Goal: Browse casually: Explore the website without a specific task or goal

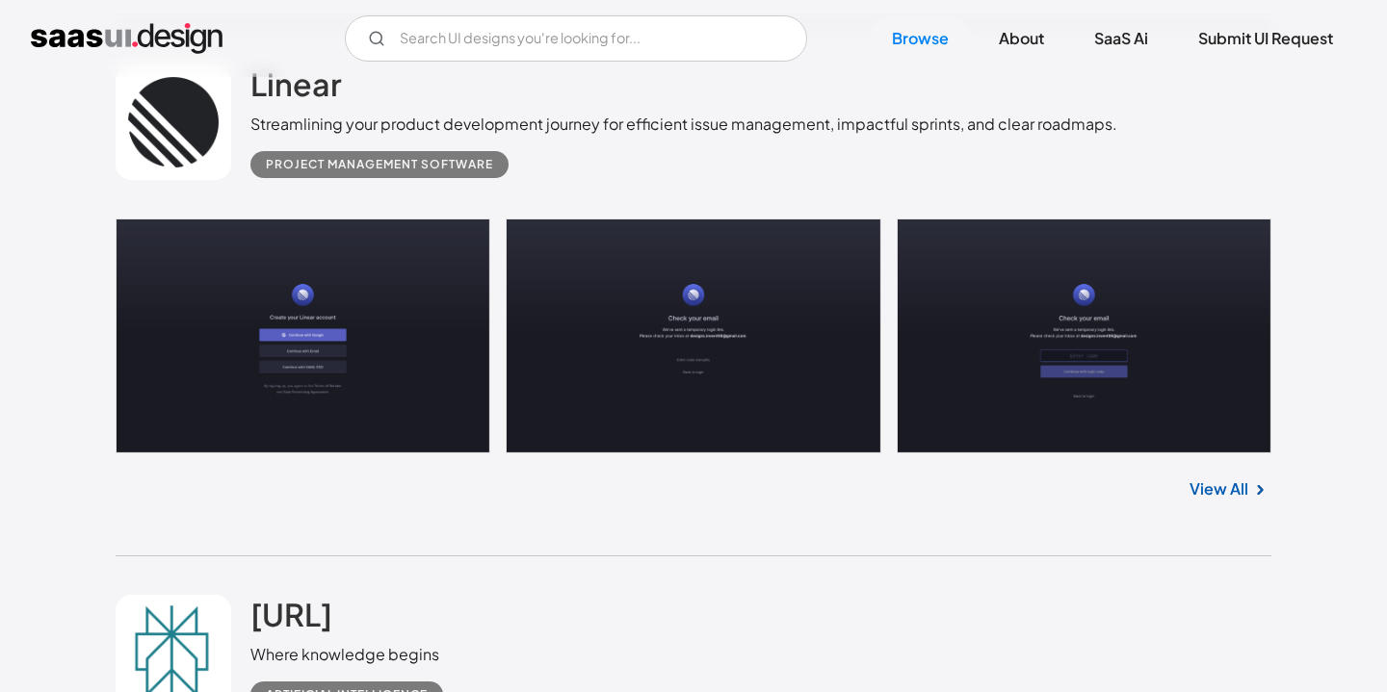
scroll to position [3526, 0]
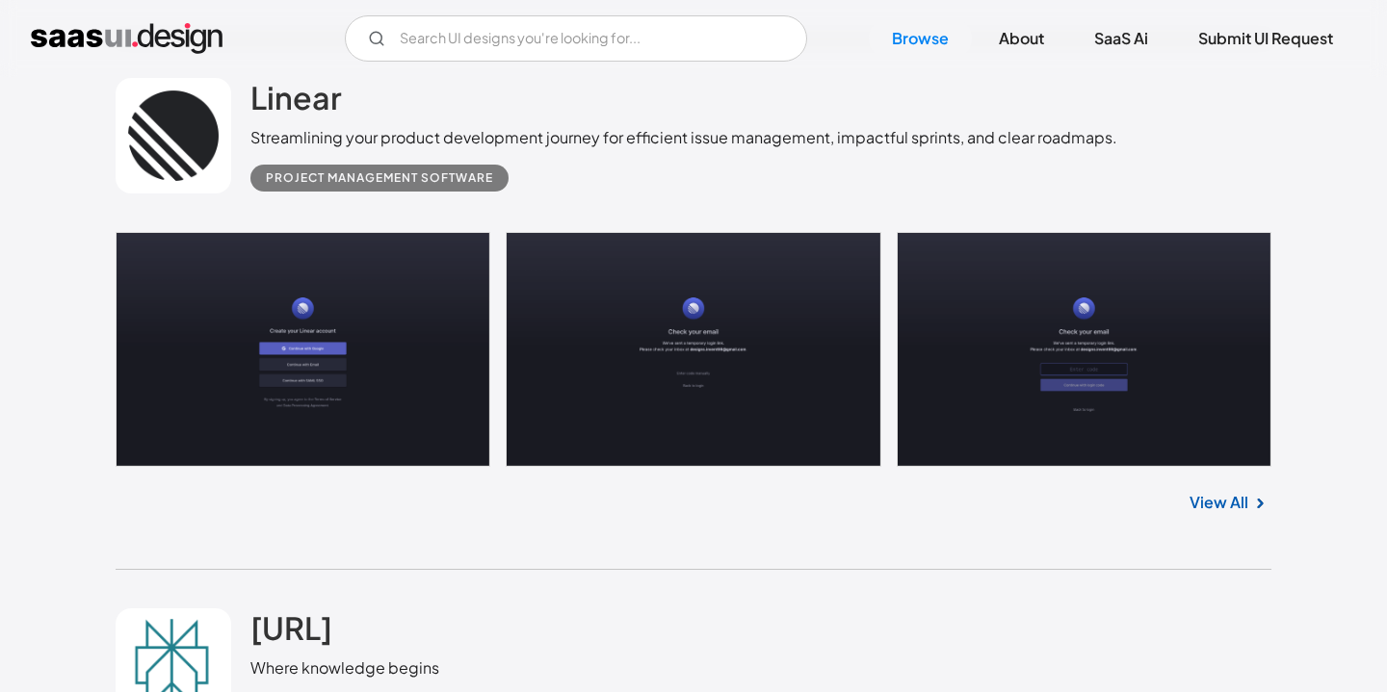
click at [1226, 501] on link "View All" at bounding box center [1218, 502] width 59 height 23
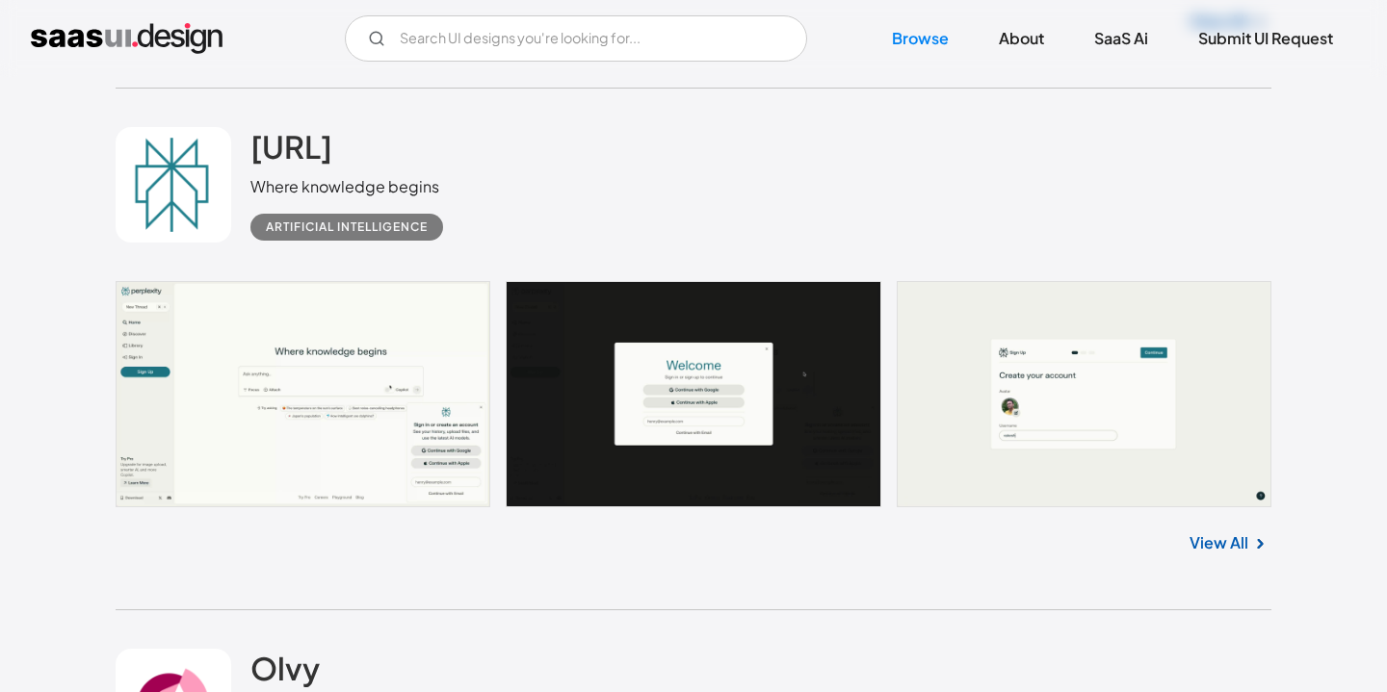
scroll to position [3993, 0]
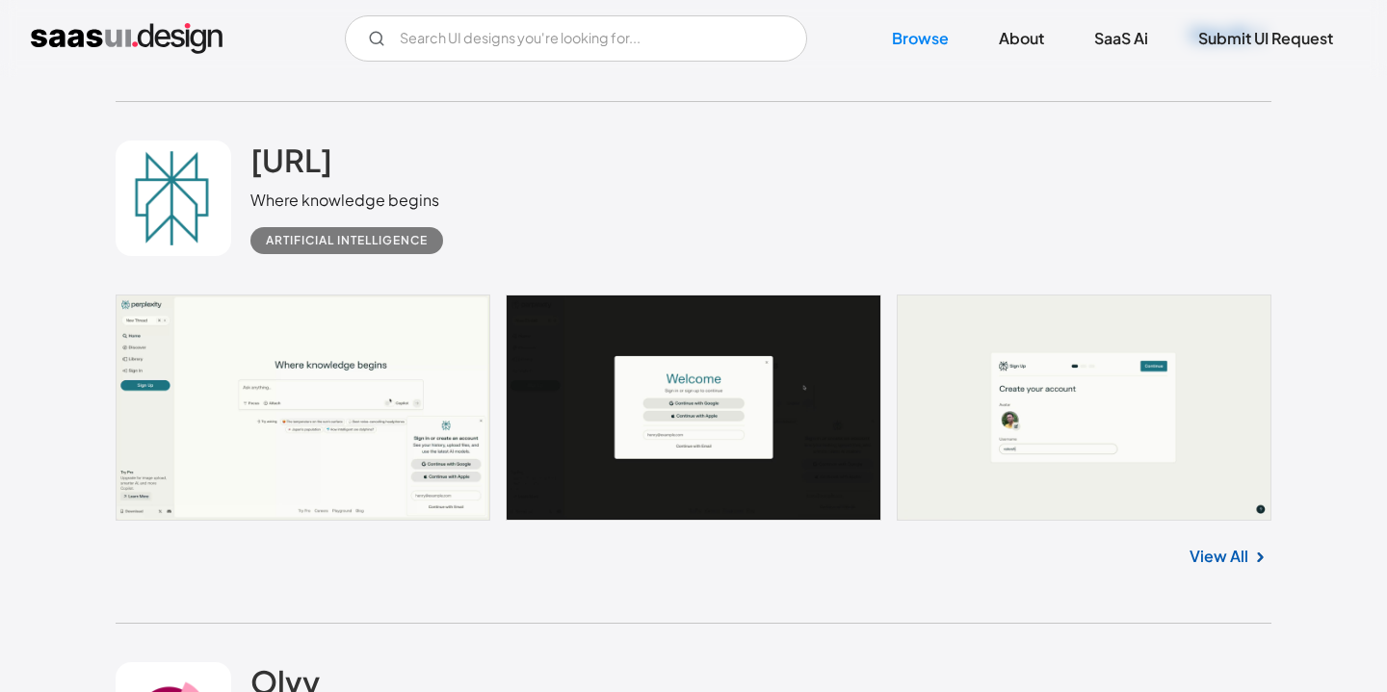
click at [1217, 558] on link "View All" at bounding box center [1218, 556] width 59 height 23
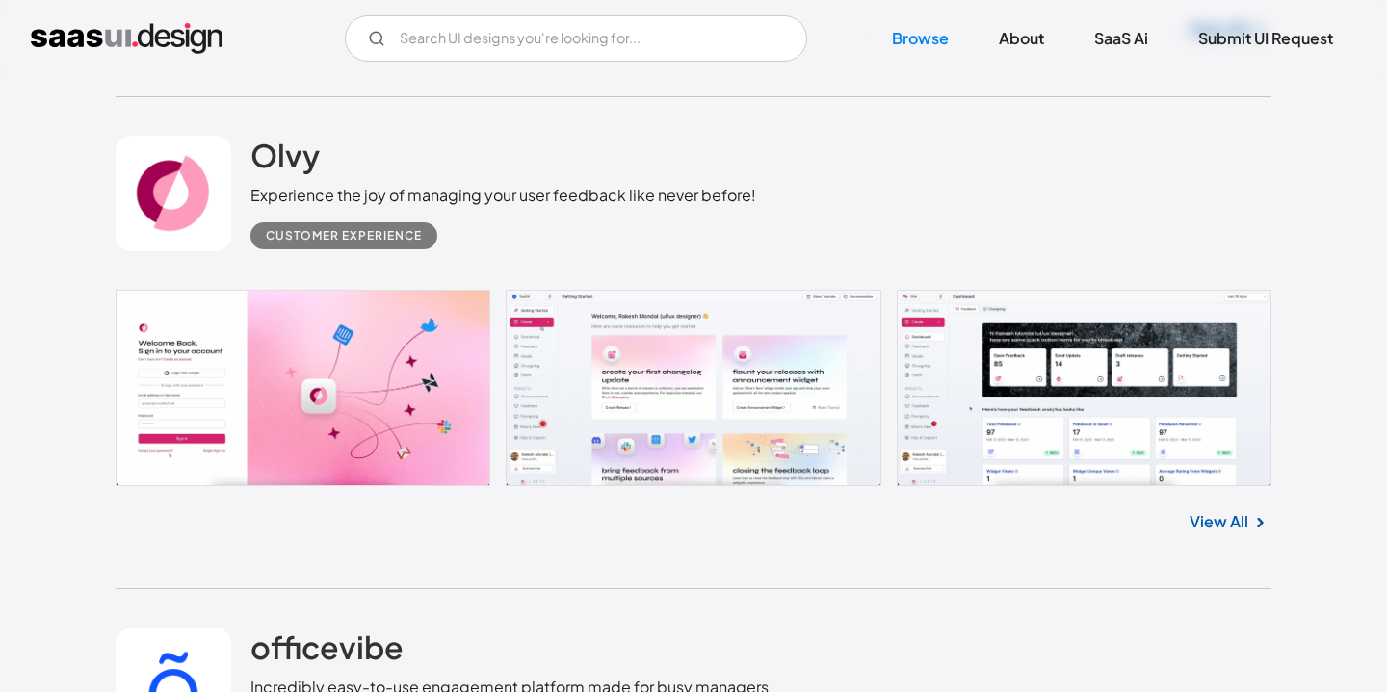
scroll to position [4516, 0]
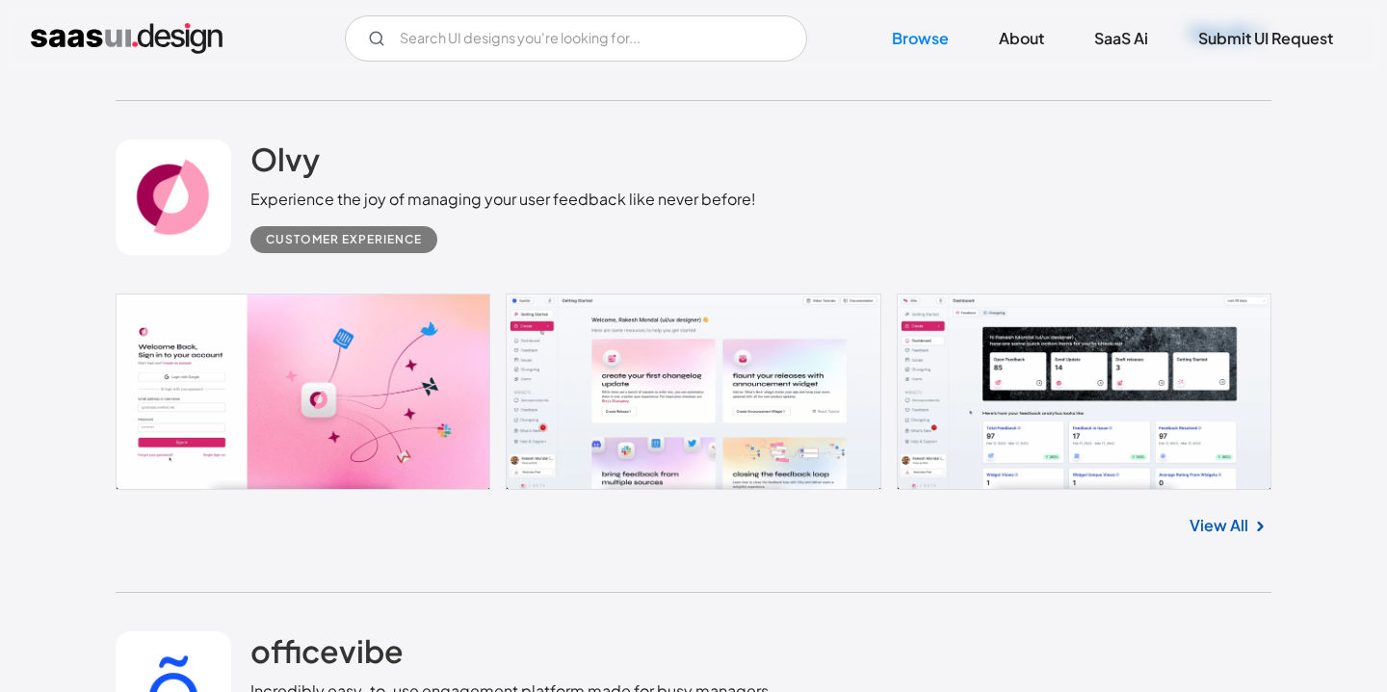
click at [1226, 531] on link "View All" at bounding box center [1218, 525] width 59 height 23
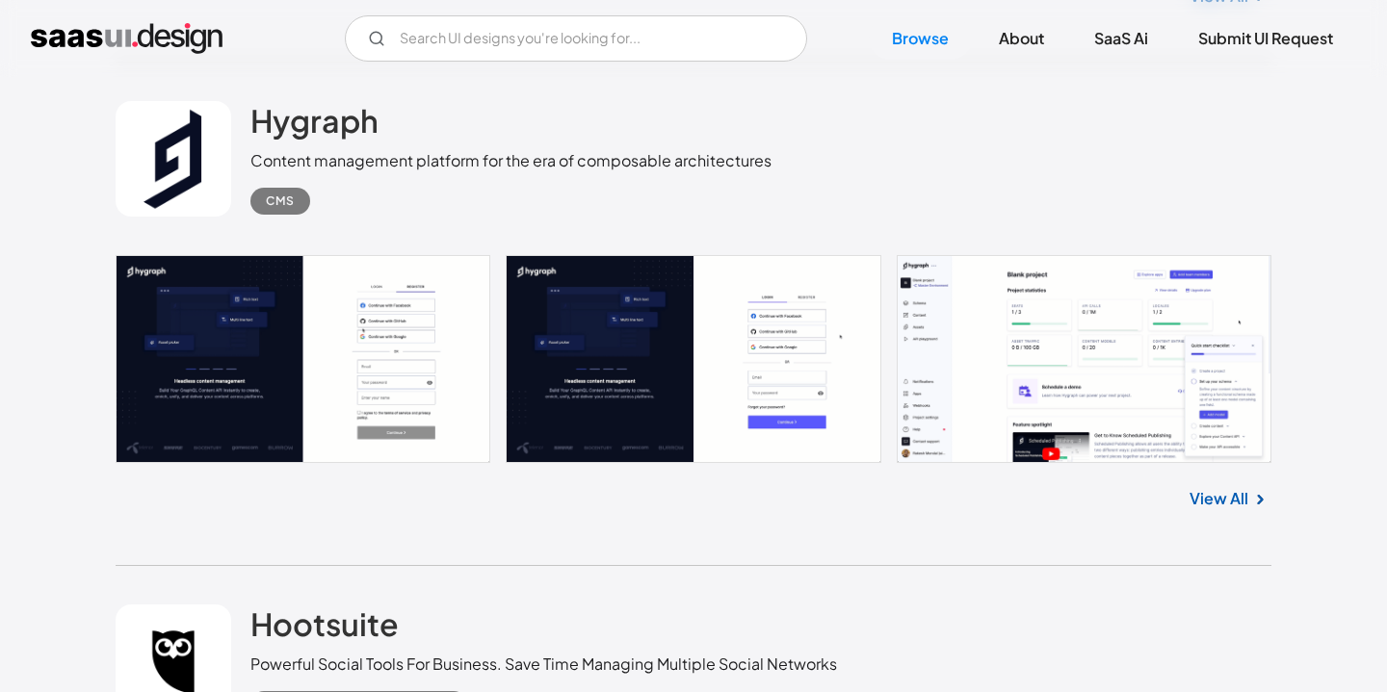
scroll to position [7099, 0]
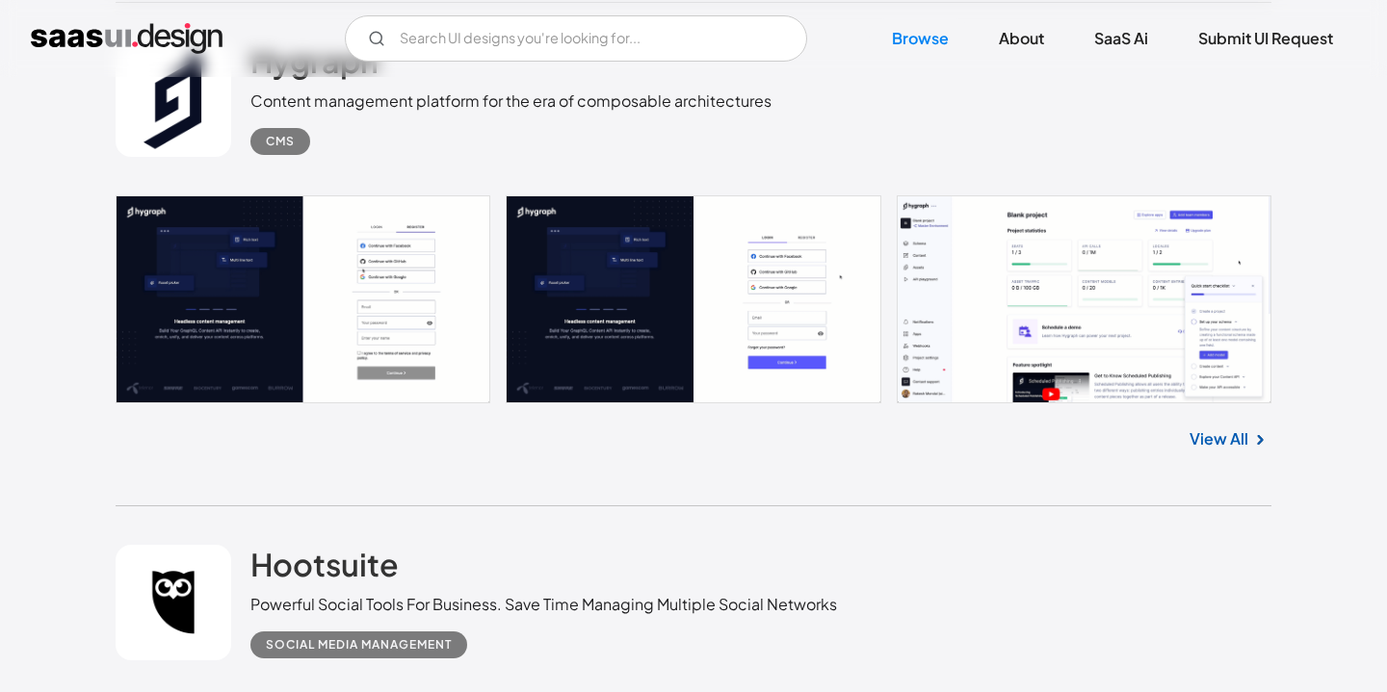
click at [1217, 450] on link "View All" at bounding box center [1218, 439] width 59 height 23
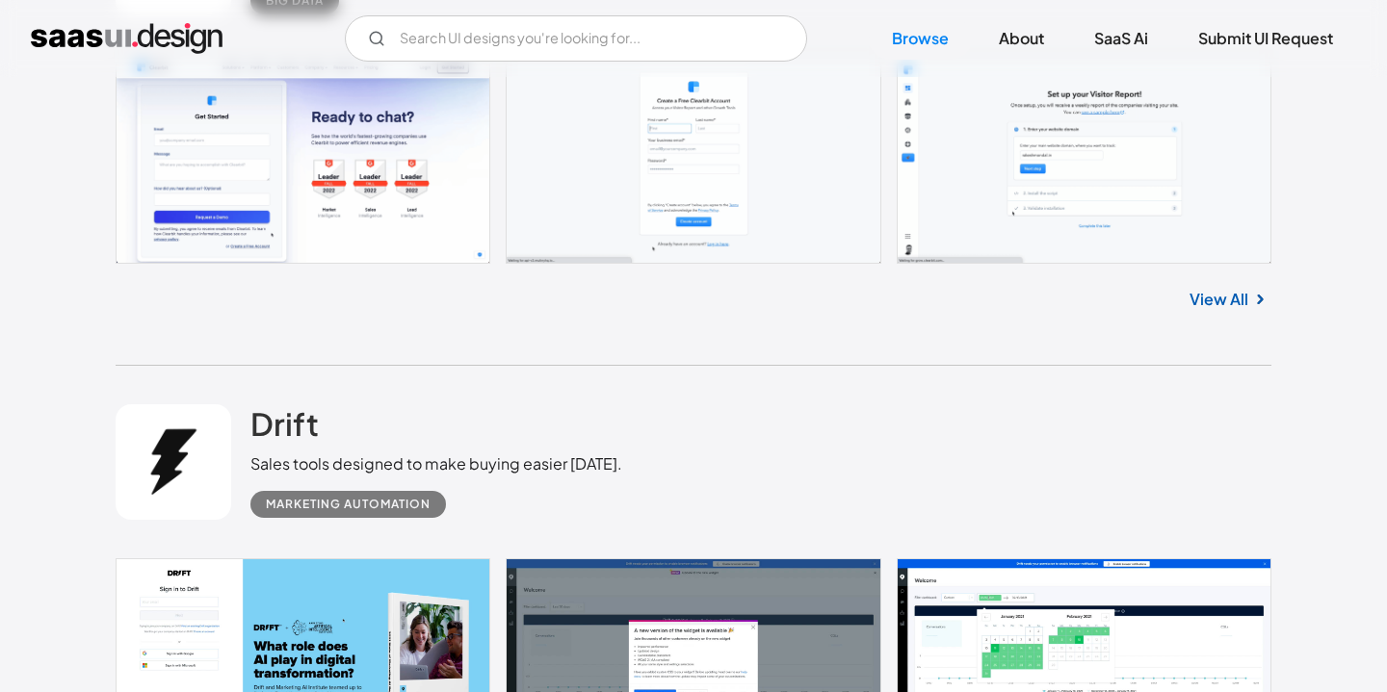
scroll to position [10760, 0]
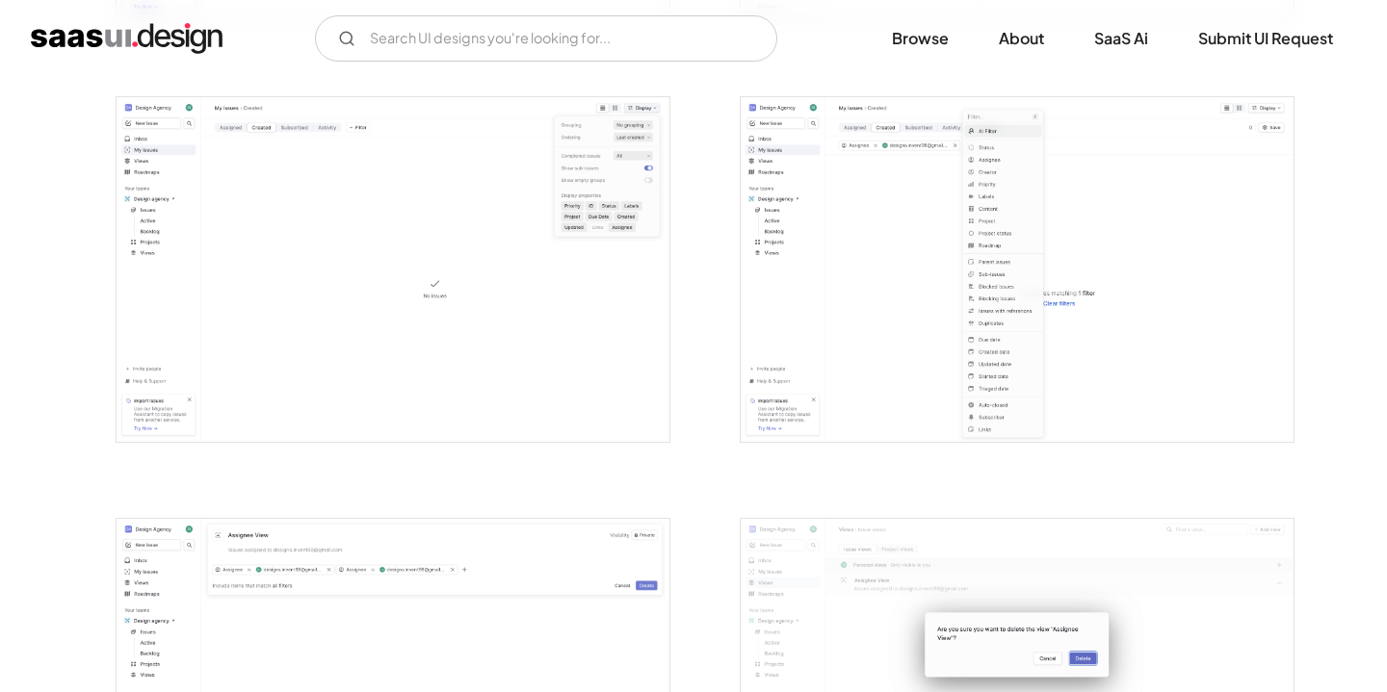
scroll to position [2875, 0]
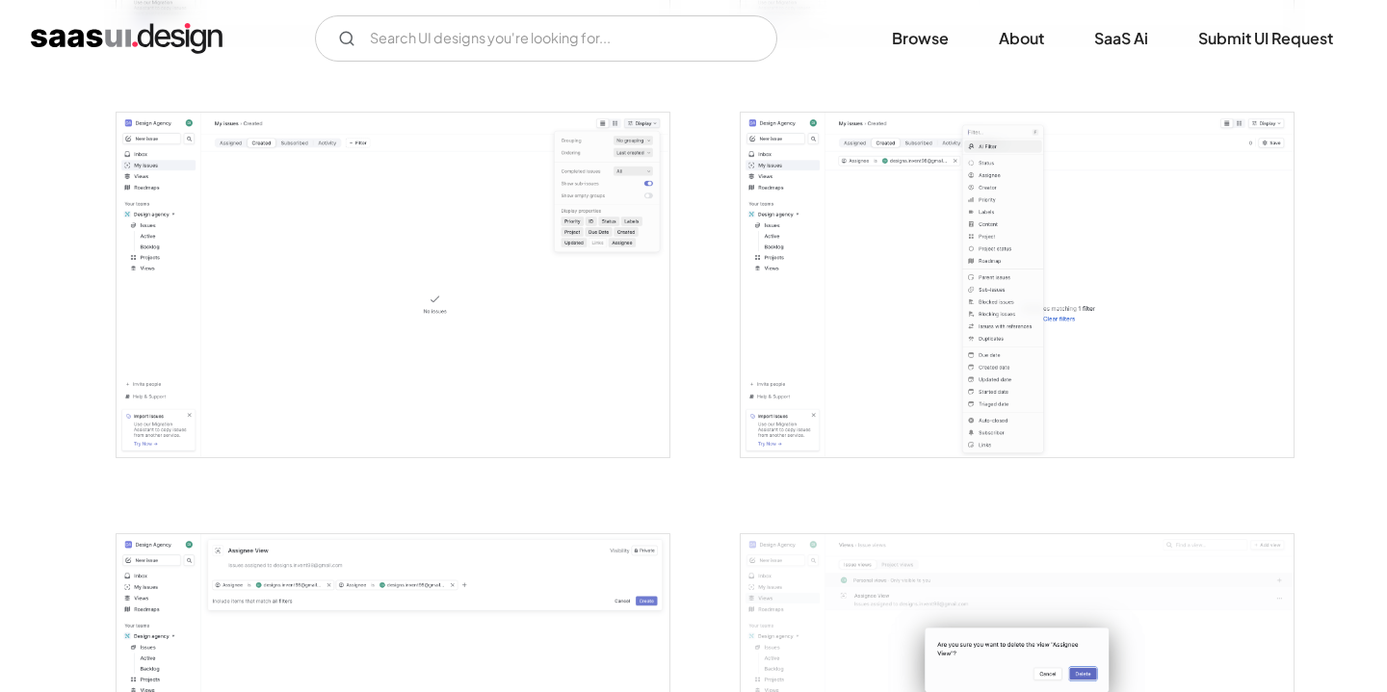
click at [330, 220] on img "open lightbox" at bounding box center [393, 286] width 553 height 346
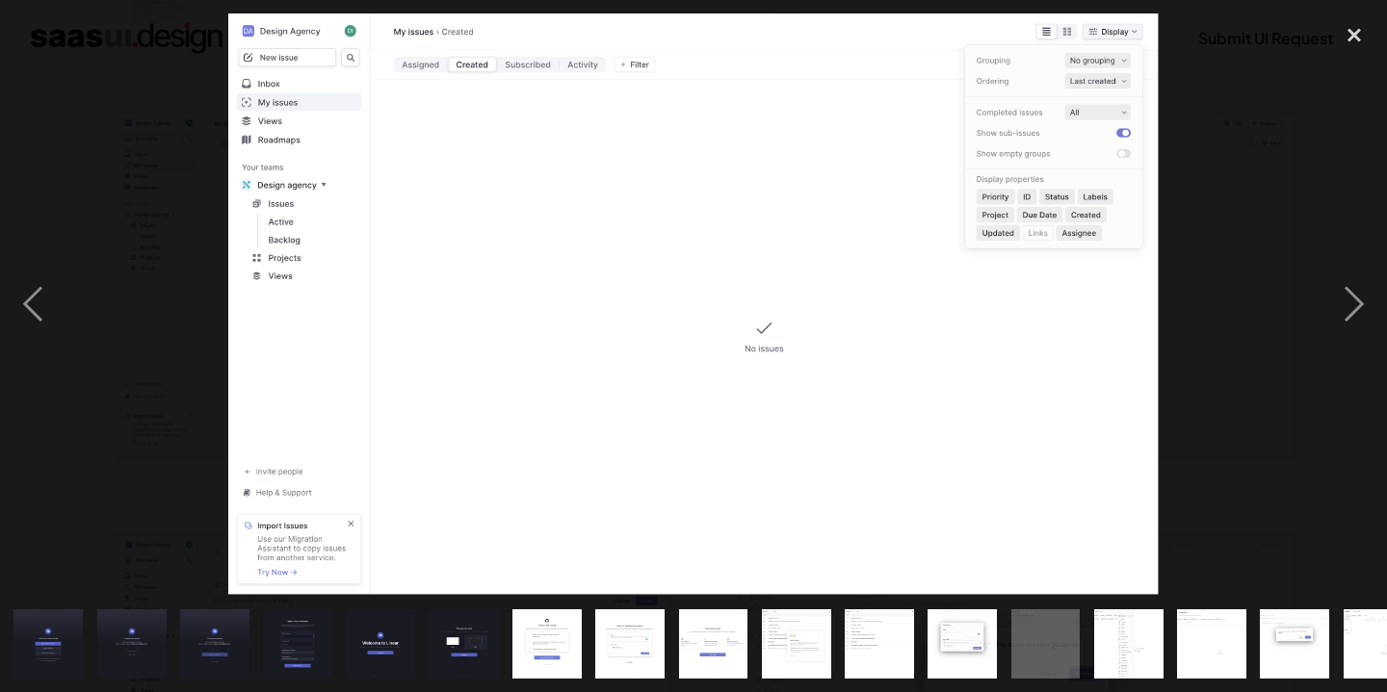
click at [129, 178] on div at bounding box center [693, 304] width 1387 height 582
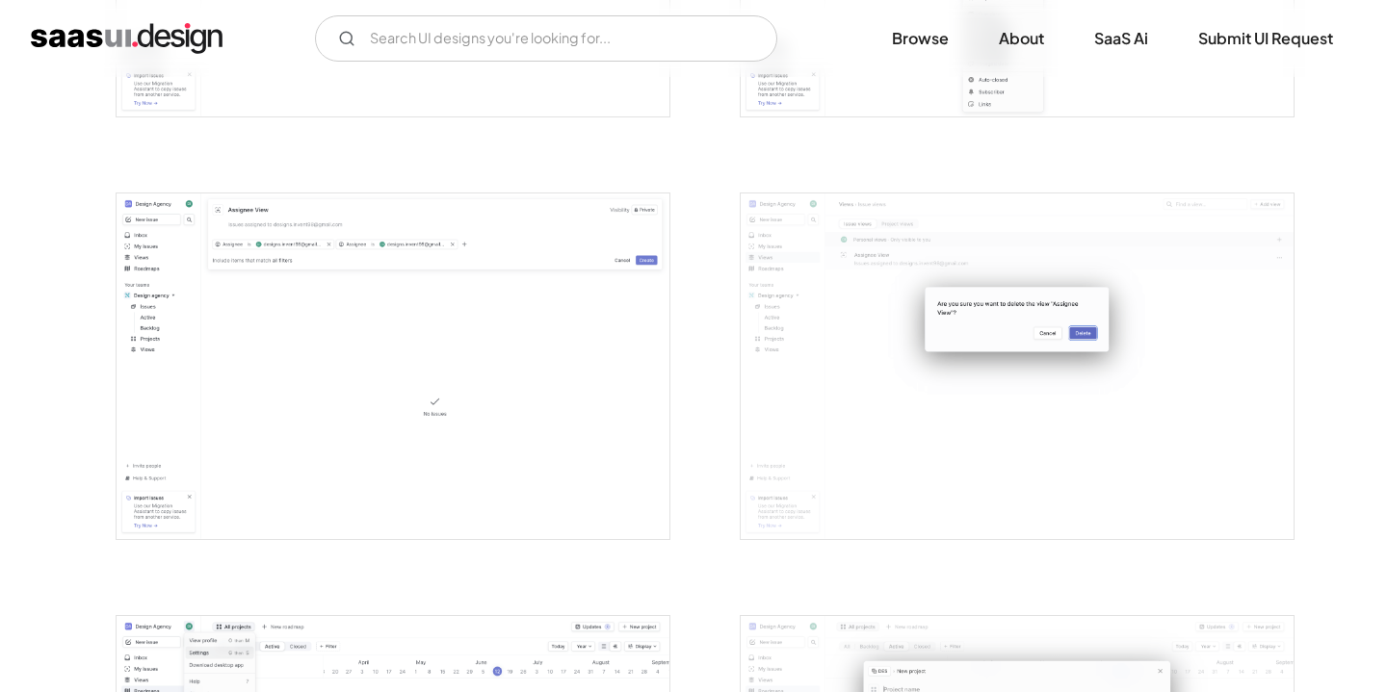
scroll to position [3476, 0]
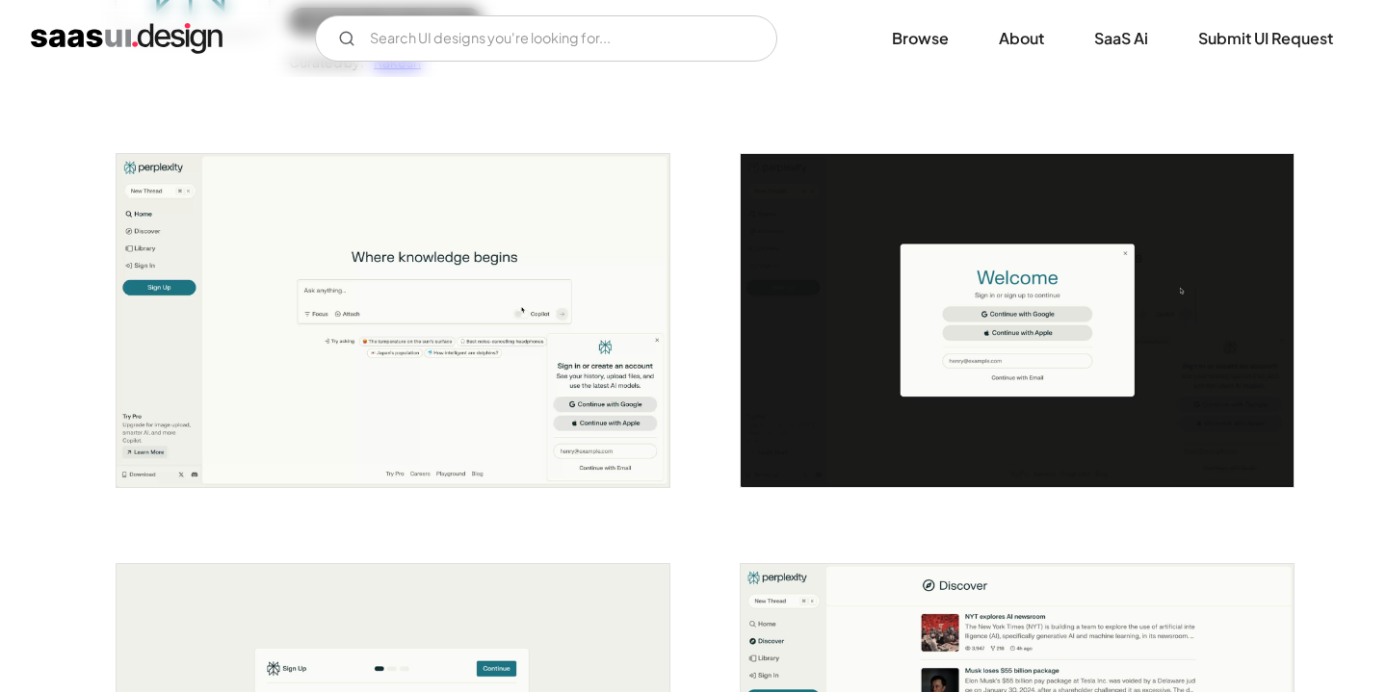
scroll to position [305, 0]
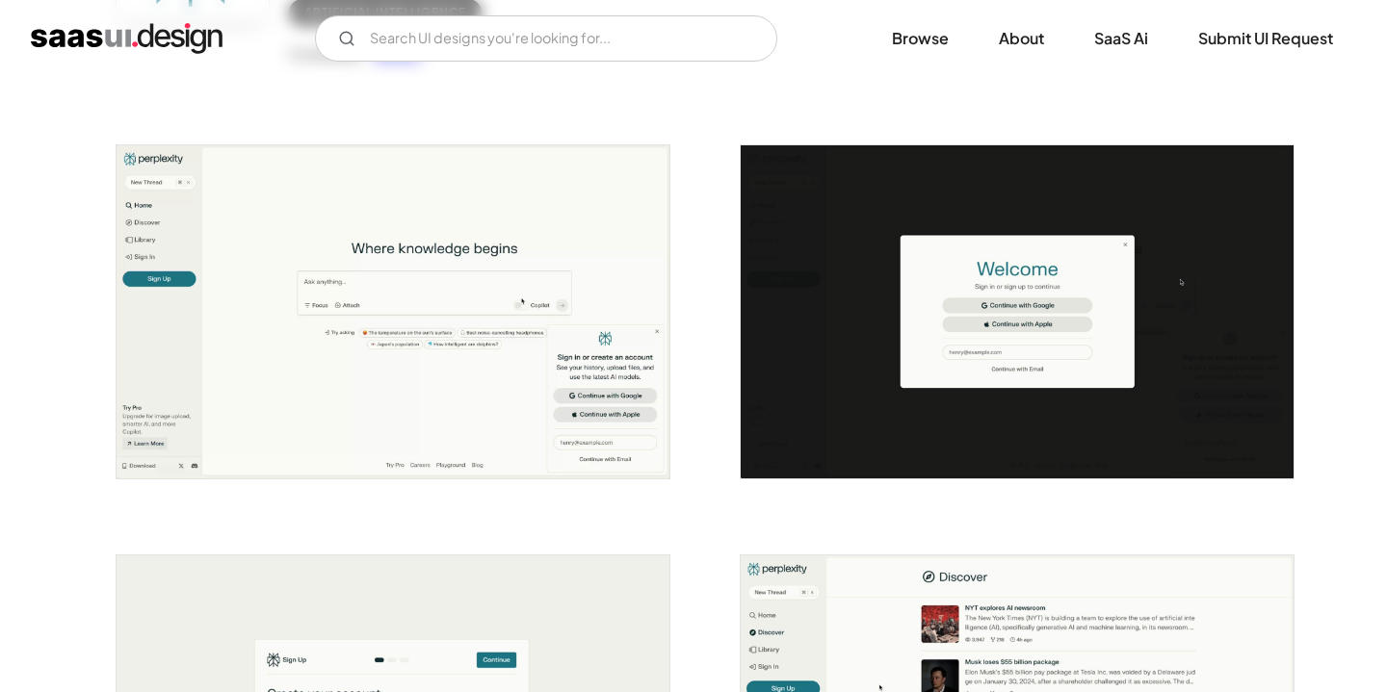
click at [152, 243] on img "open lightbox" at bounding box center [393, 311] width 553 height 332
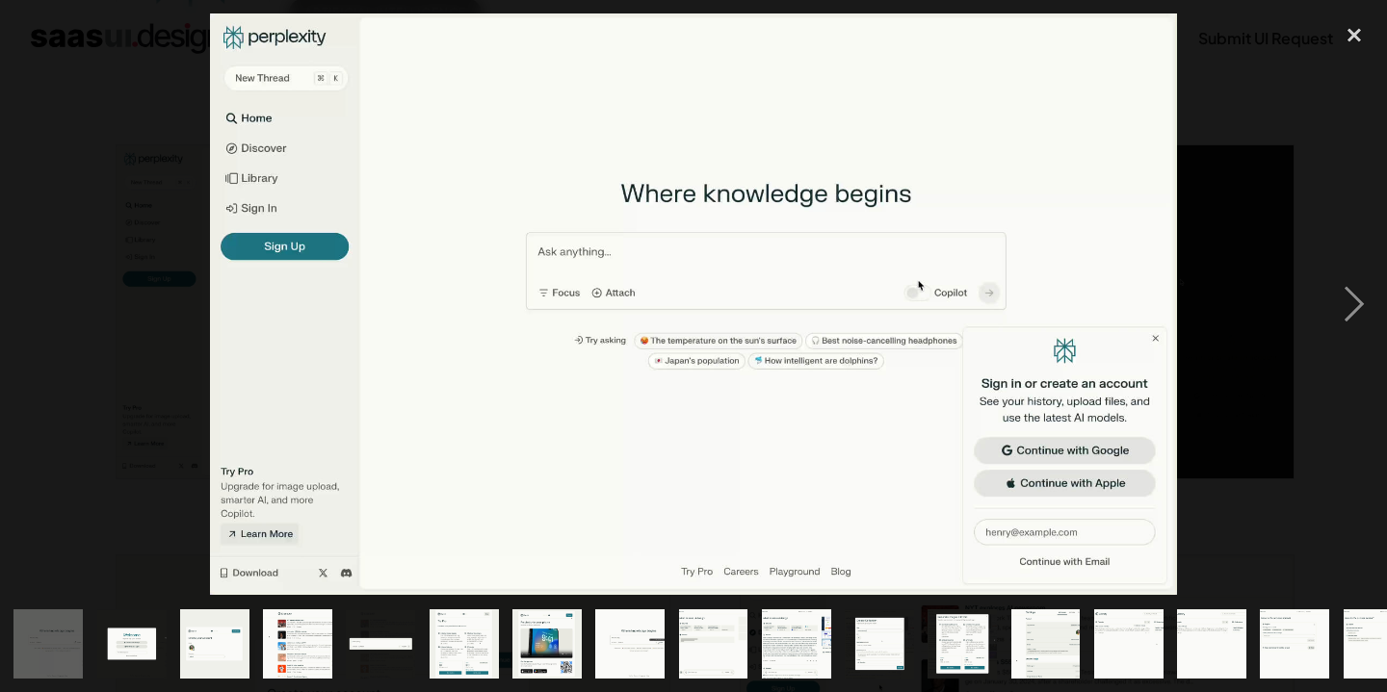
click at [135, 230] on div at bounding box center [693, 304] width 1387 height 582
